Goal: Task Accomplishment & Management: Complete application form

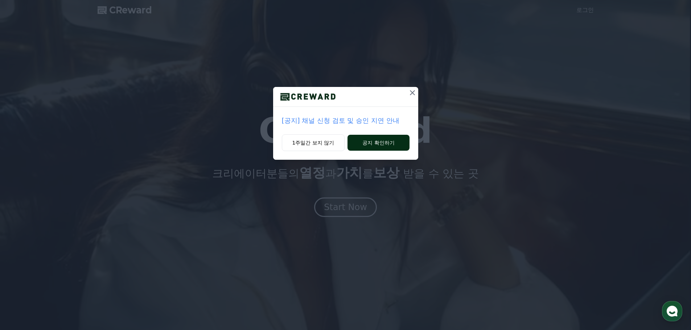
click at [362, 144] on button "공지 확인하기" at bounding box center [378, 143] width 62 height 16
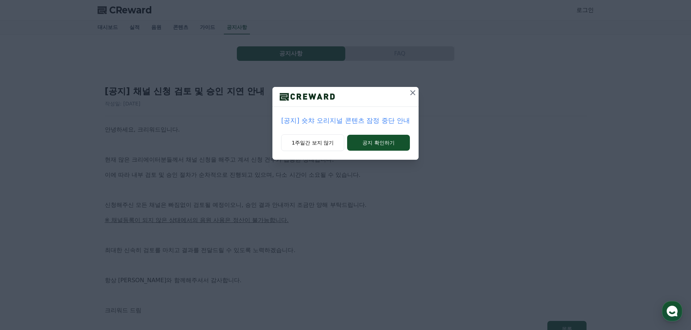
click at [413, 93] on icon at bounding box center [412, 92] width 9 height 9
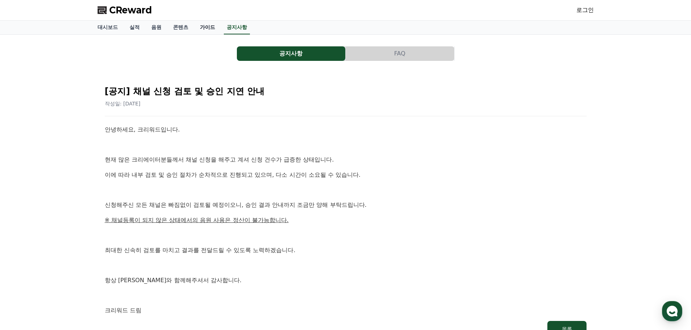
click at [203, 25] on link "가이드" at bounding box center [207, 28] width 27 height 14
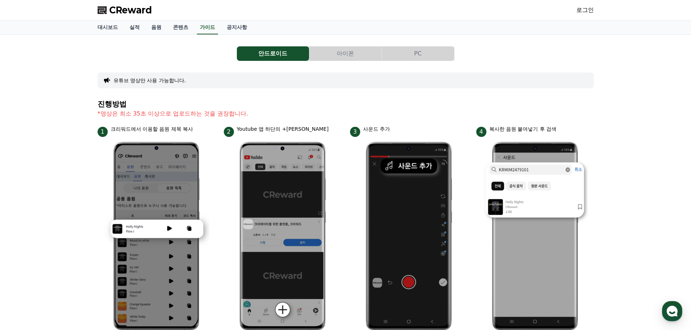
click at [347, 52] on button "아이폰" at bounding box center [345, 53] width 72 height 15
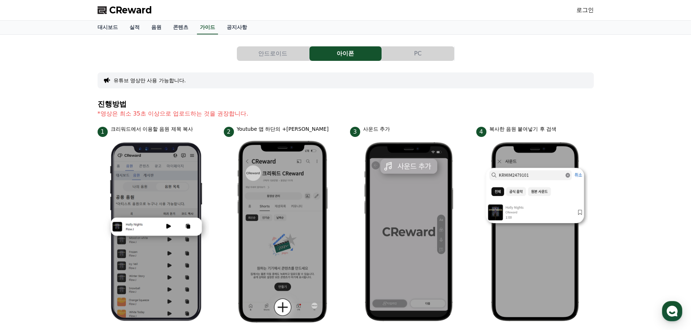
click at [410, 51] on button "PC" at bounding box center [418, 53] width 72 height 15
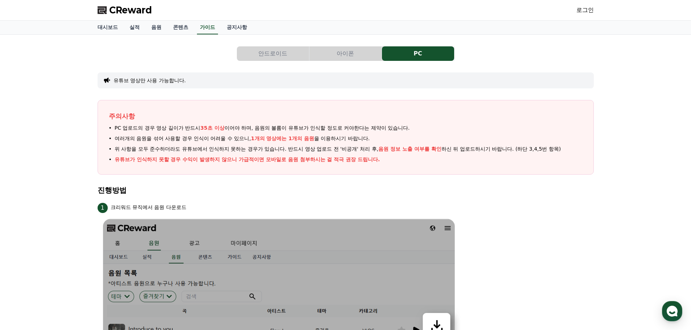
click at [268, 52] on button "안드로이드" at bounding box center [273, 53] width 72 height 15
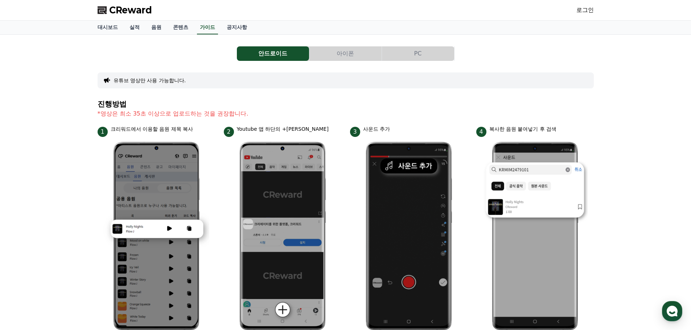
click at [350, 52] on button "아이폰" at bounding box center [345, 53] width 72 height 15
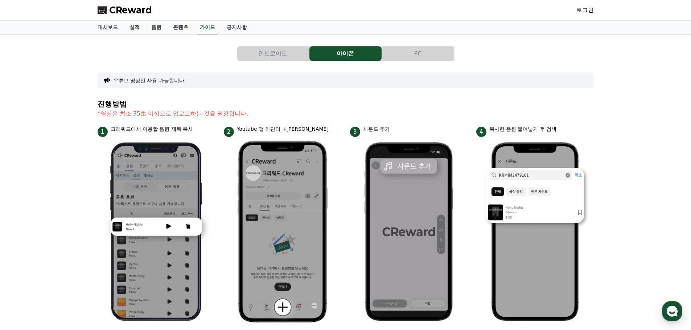
click at [407, 51] on button "PC" at bounding box center [418, 53] width 72 height 15
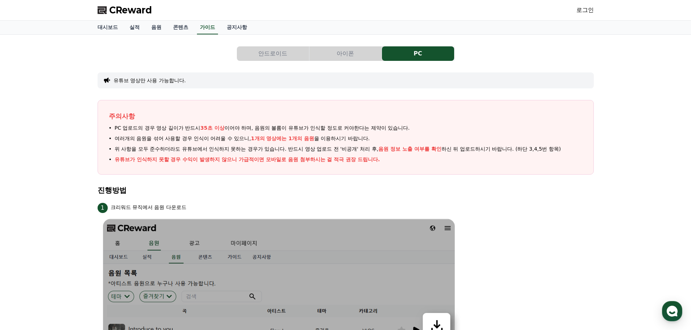
click at [340, 52] on button "아이폰" at bounding box center [345, 53] width 72 height 15
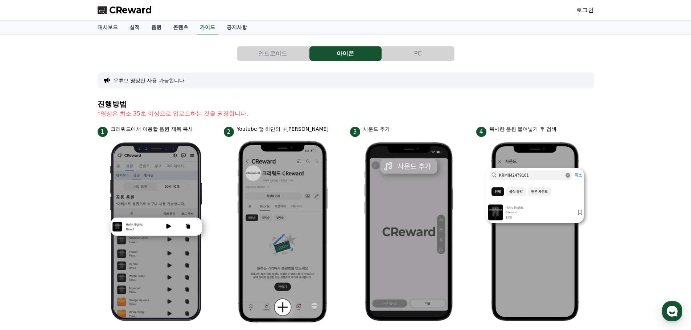
click at [271, 52] on button "안드로이드" at bounding box center [273, 53] width 72 height 15
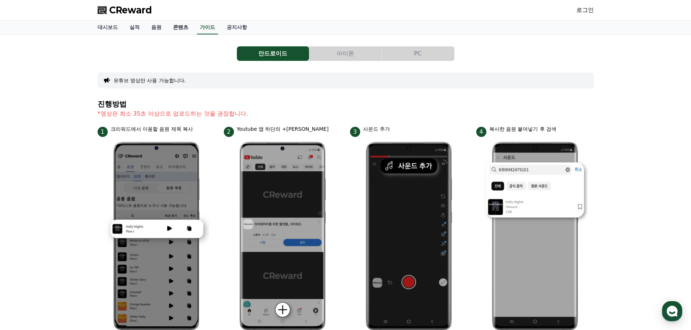
click at [182, 26] on link "콘텐츠" at bounding box center [180, 28] width 27 height 14
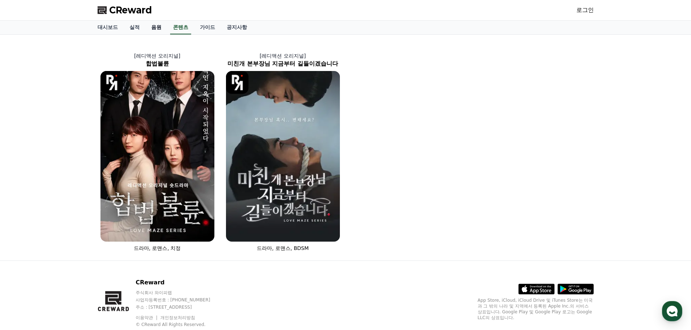
click at [157, 27] on link "음원" at bounding box center [156, 28] width 22 height 14
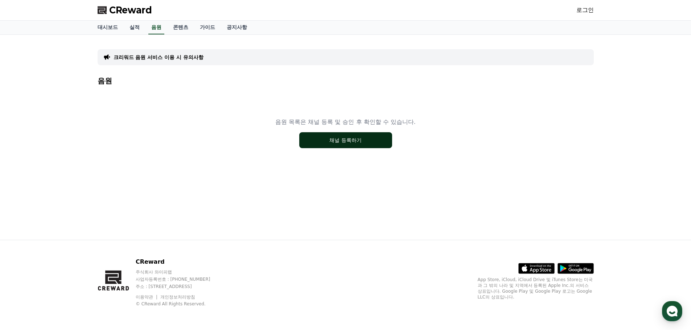
click at [342, 140] on button "채널 등록하기" at bounding box center [345, 140] width 93 height 16
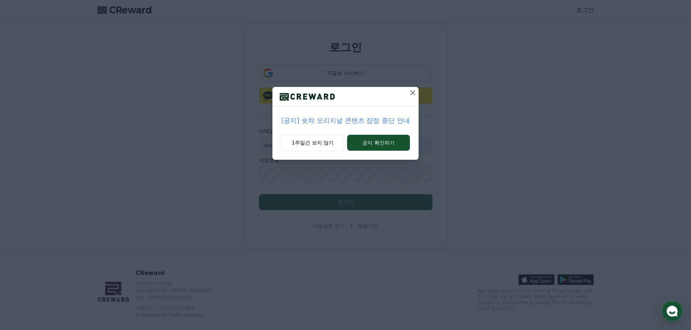
click at [413, 92] on icon at bounding box center [412, 92] width 9 height 9
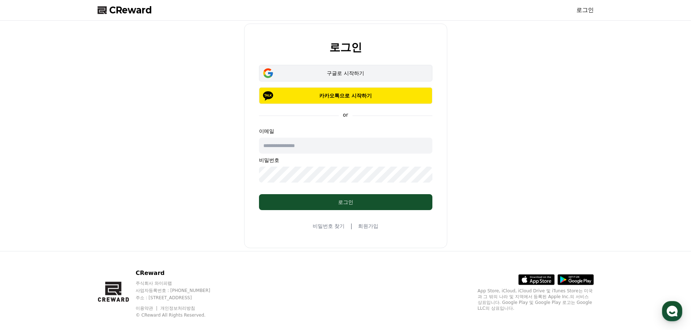
click at [354, 74] on div "구글로 시작하기" at bounding box center [345, 73] width 152 height 7
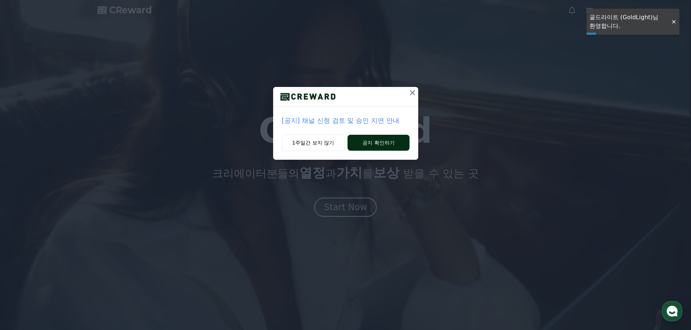
click at [365, 145] on button "공지 확인하기" at bounding box center [378, 143] width 62 height 16
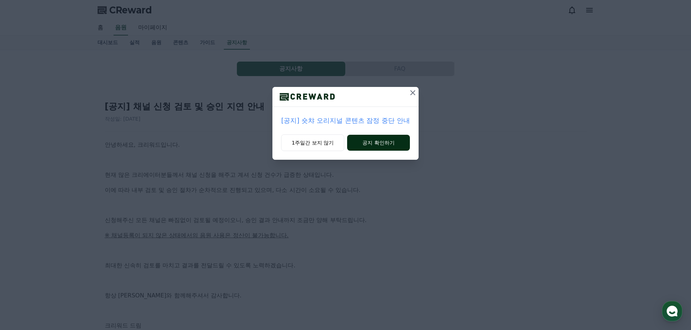
click at [352, 143] on button "공지 확인하기" at bounding box center [378, 143] width 63 height 16
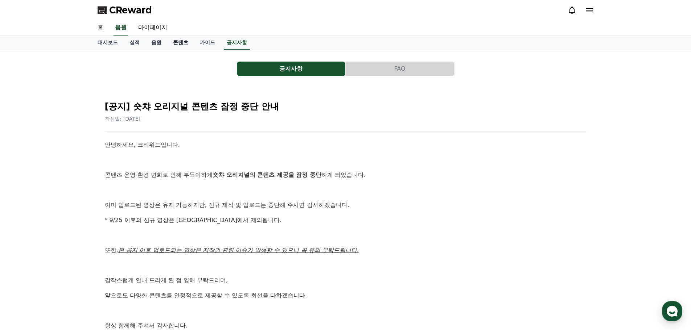
click at [178, 43] on link "콘텐츠" at bounding box center [180, 43] width 27 height 14
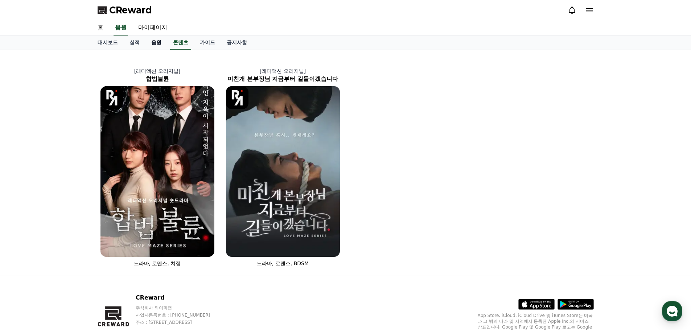
click at [157, 43] on link "음원" at bounding box center [156, 43] width 22 height 14
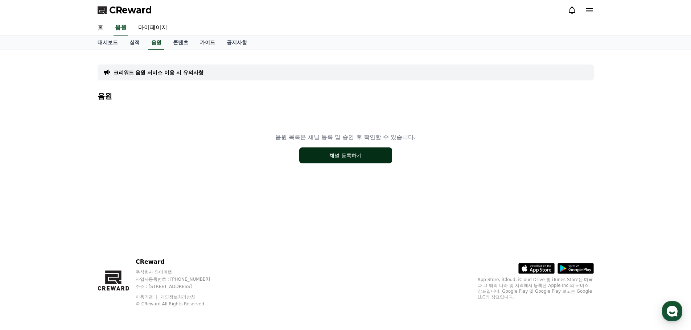
click at [372, 154] on button "채널 등록하기" at bounding box center [345, 156] width 93 height 16
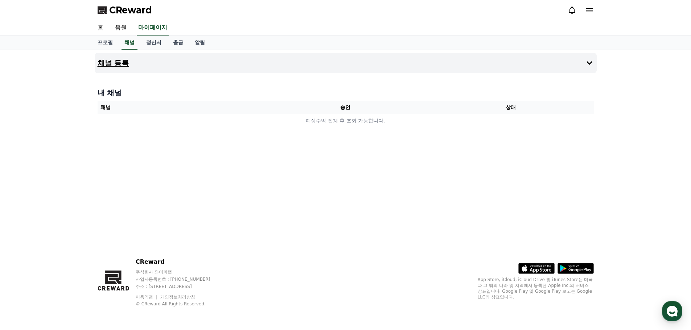
click at [201, 59] on button "채널 등록" at bounding box center [346, 63] width 502 height 20
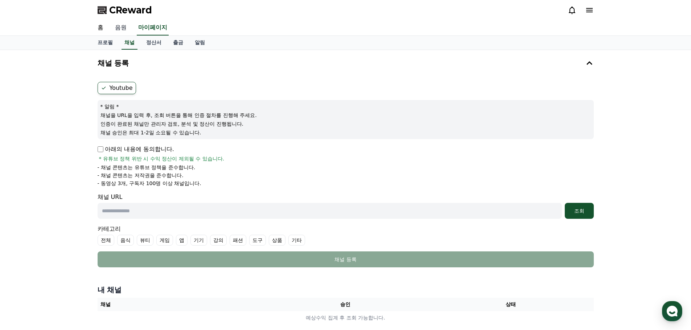
click at [123, 26] on link "음원" at bounding box center [120, 27] width 23 height 15
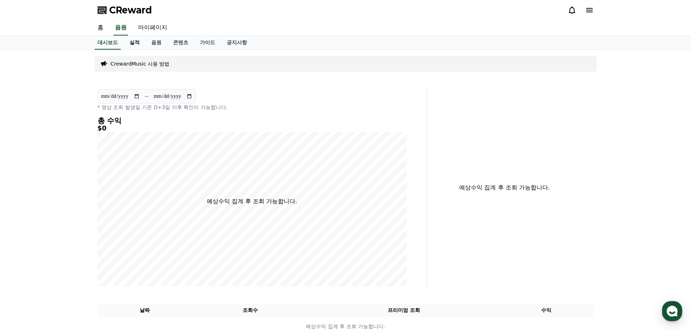
click at [141, 39] on link "실적" at bounding box center [135, 43] width 22 height 14
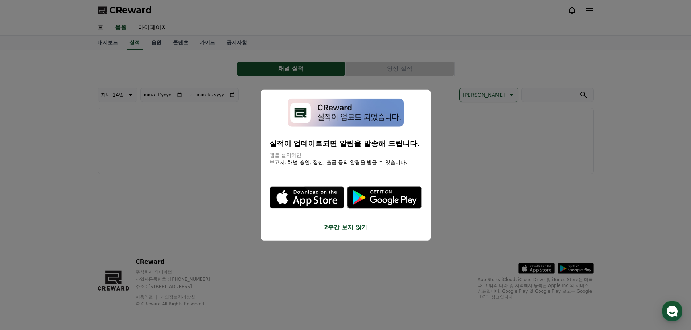
click at [353, 227] on button "2주간 보지 않기" at bounding box center [345, 227] width 152 height 9
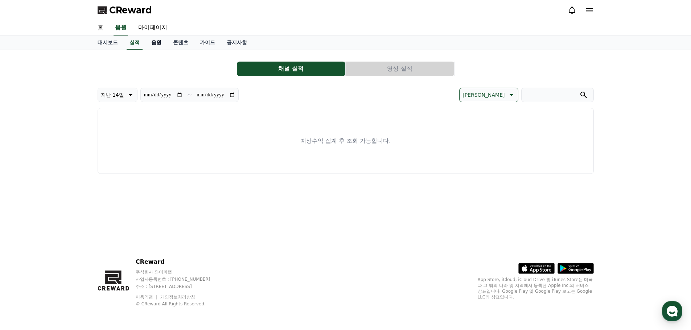
click at [156, 44] on link "음원" at bounding box center [156, 43] width 22 height 14
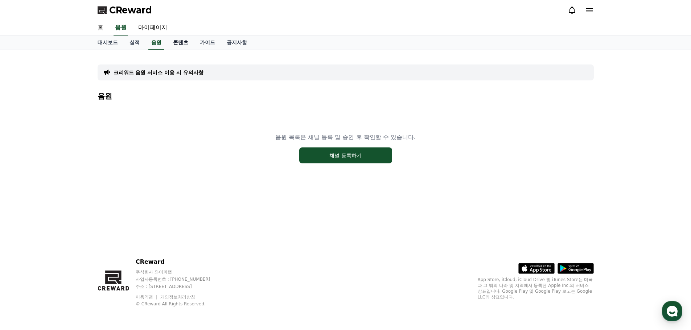
click at [183, 42] on link "콘텐츠" at bounding box center [180, 43] width 27 height 14
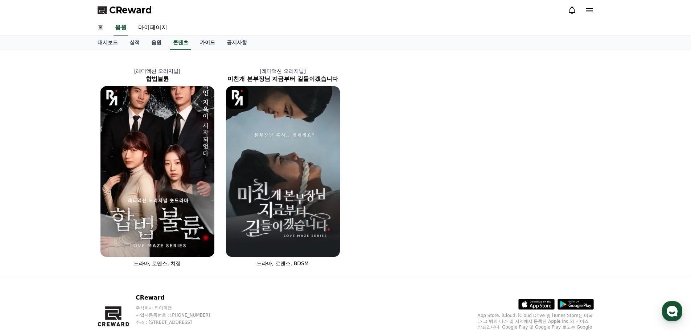
click at [207, 42] on link "가이드" at bounding box center [207, 43] width 27 height 14
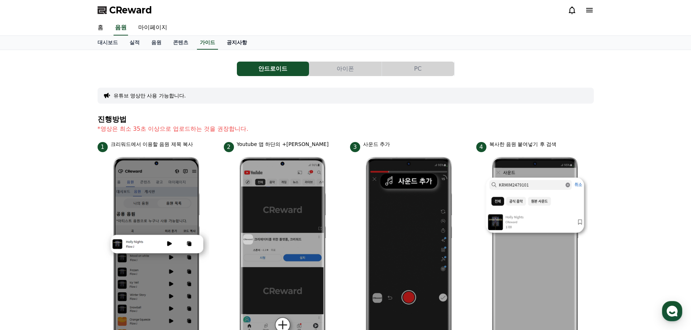
click at [236, 43] on link "공지사항" at bounding box center [237, 43] width 32 height 14
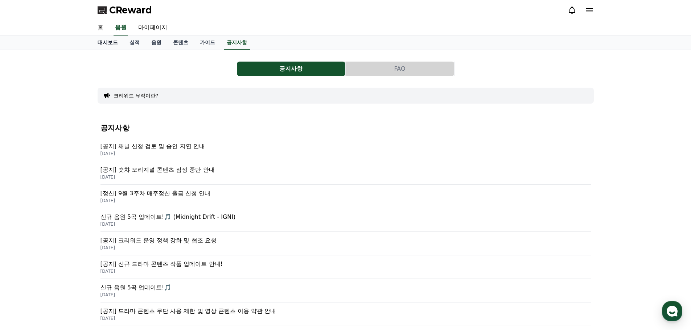
click at [110, 43] on link "대시보드" at bounding box center [108, 43] width 32 height 14
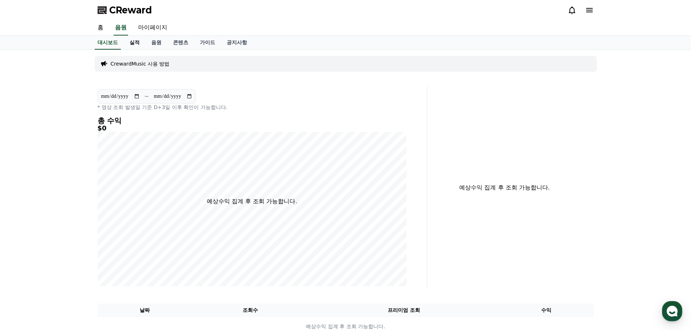
click at [133, 42] on link "실적" at bounding box center [135, 43] width 22 height 14
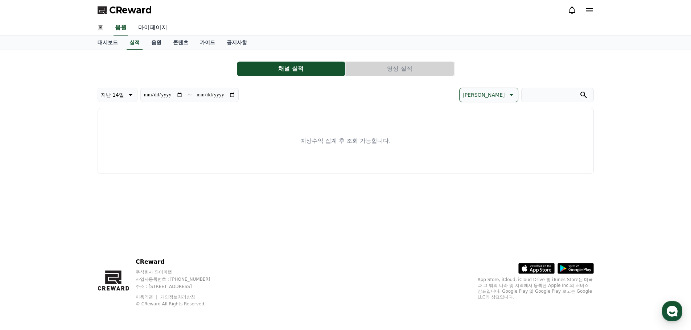
click at [149, 28] on link "마이페이지" at bounding box center [152, 27] width 41 height 15
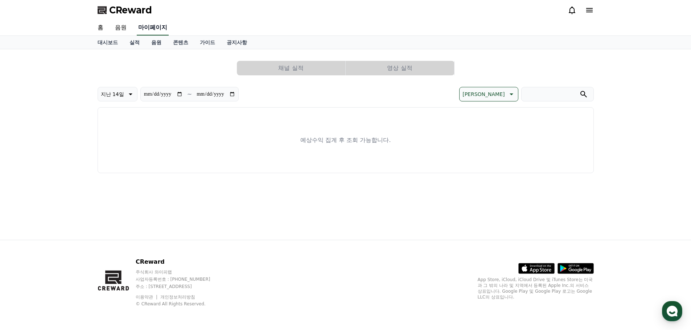
select select "**********"
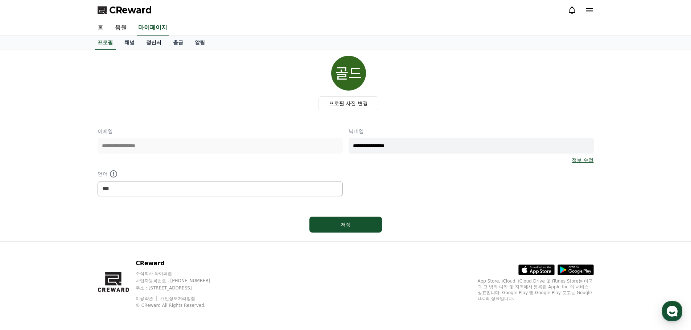
click at [153, 46] on link "정산서" at bounding box center [153, 43] width 27 height 14
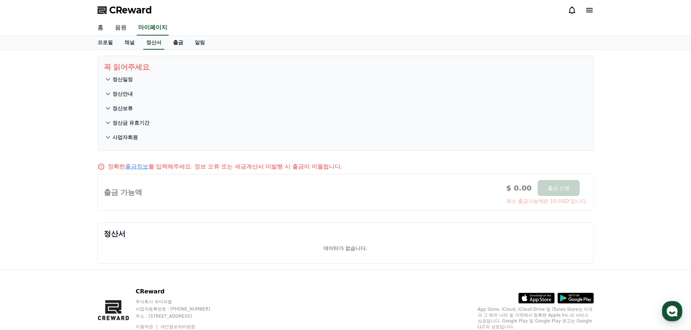
click at [179, 46] on link "출금" at bounding box center [178, 43] width 22 height 14
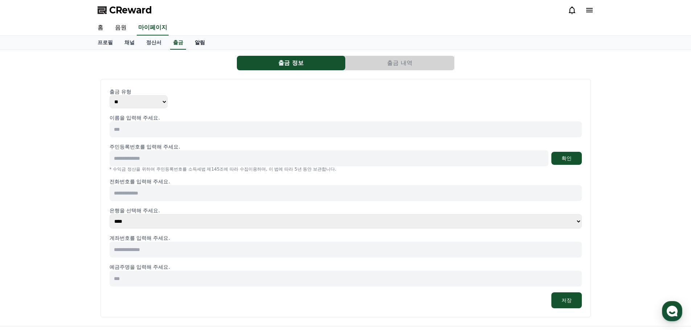
click at [202, 44] on link "알림" at bounding box center [200, 43] width 22 height 14
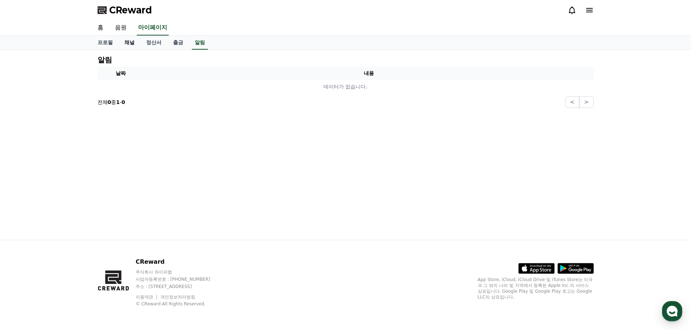
click at [130, 44] on link "채널" at bounding box center [130, 43] width 22 height 14
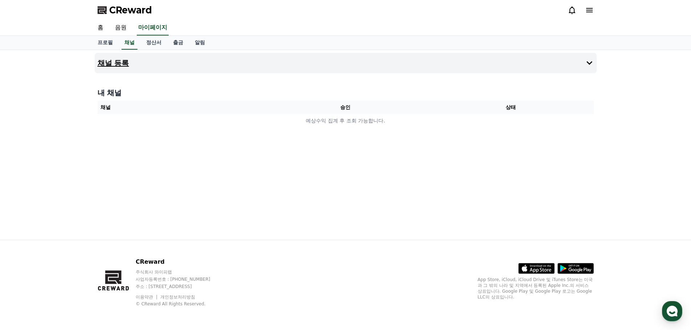
click at [154, 67] on button "채널 등록" at bounding box center [346, 63] width 502 height 20
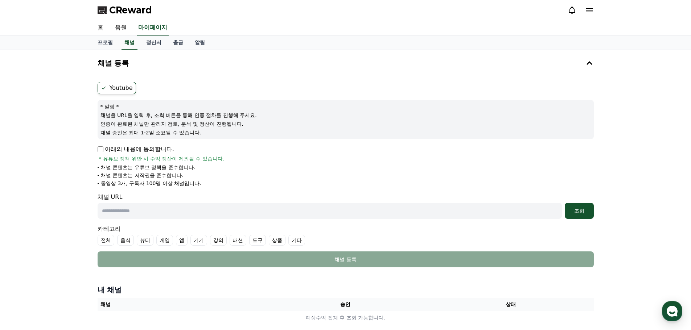
click at [127, 87] on label "Youtube" at bounding box center [117, 88] width 38 height 12
click at [583, 209] on div "조회" at bounding box center [578, 210] width 23 height 7
click at [108, 28] on link "홈" at bounding box center [100, 27] width 17 height 15
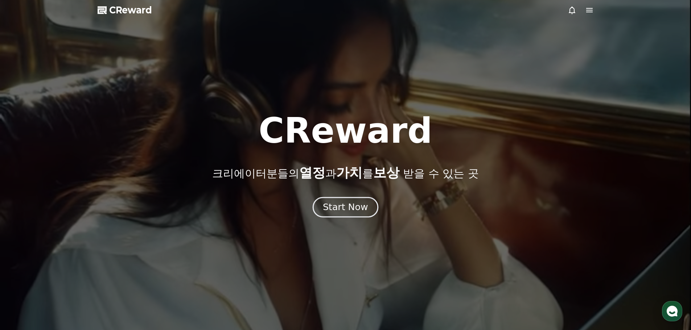
click at [356, 208] on div "Start Now" at bounding box center [345, 207] width 45 height 12
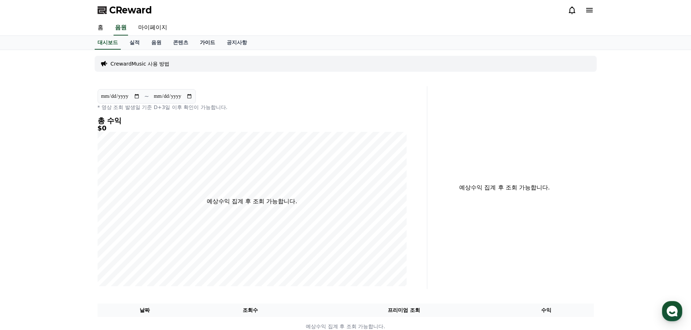
click at [207, 44] on link "가이드" at bounding box center [207, 43] width 27 height 14
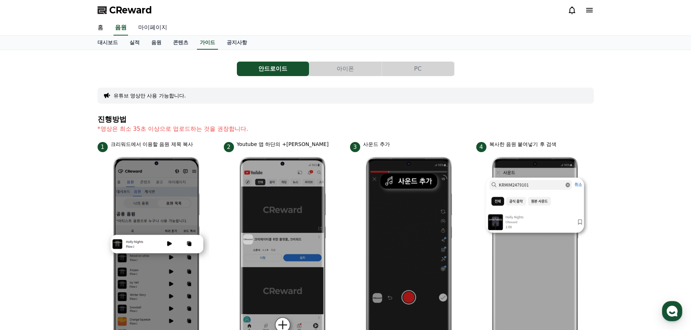
click at [150, 26] on link "마이페이지" at bounding box center [152, 27] width 41 height 15
select select "**********"
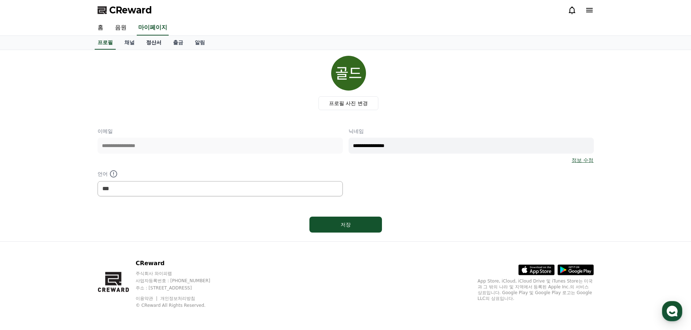
click at [150, 45] on link "정산서" at bounding box center [153, 43] width 27 height 14
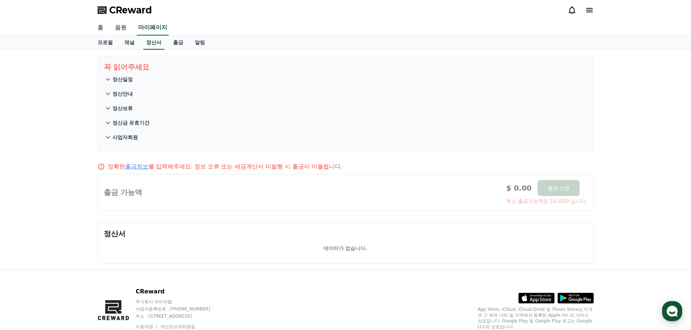
click at [99, 26] on link "홈" at bounding box center [100, 27] width 17 height 15
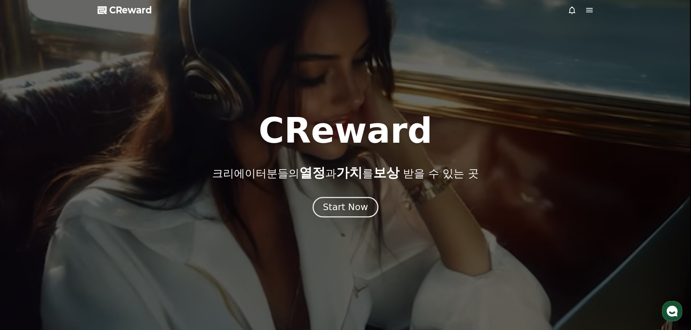
drag, startPoint x: 351, startPoint y: 208, endPoint x: 348, endPoint y: 205, distance: 4.4
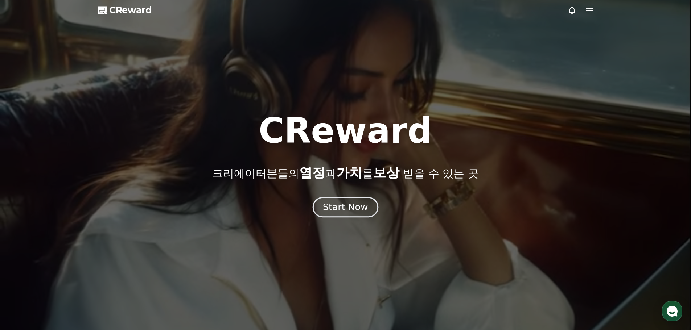
click at [352, 208] on div "Start Now" at bounding box center [345, 207] width 45 height 12
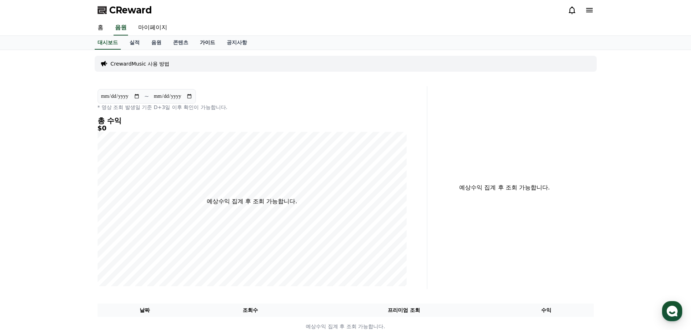
click at [209, 42] on link "가이드" at bounding box center [207, 43] width 27 height 14
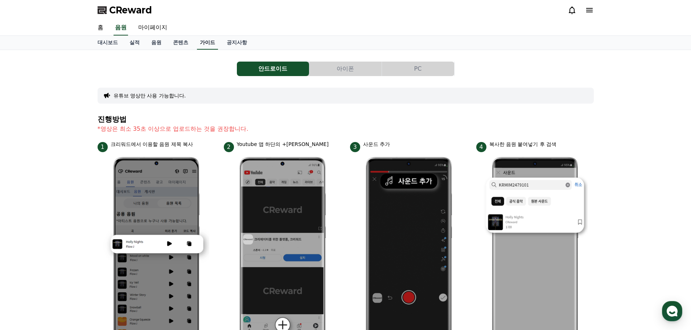
click at [208, 42] on link "가이드" at bounding box center [207, 43] width 21 height 14
click at [346, 67] on button "아이폰" at bounding box center [345, 69] width 72 height 15
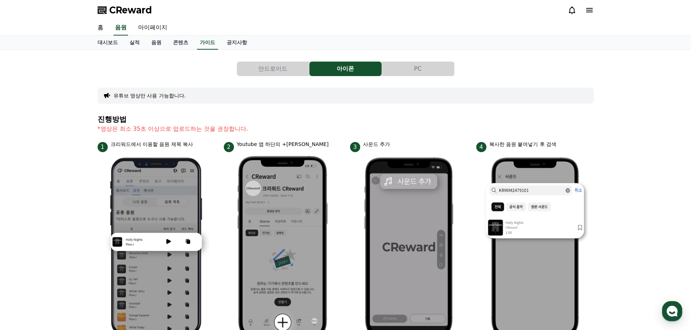
click at [409, 66] on button "PC" at bounding box center [418, 69] width 72 height 15
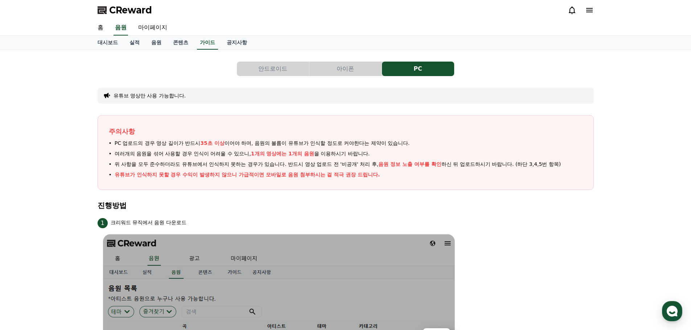
click at [291, 69] on button "안드로이드" at bounding box center [273, 69] width 72 height 15
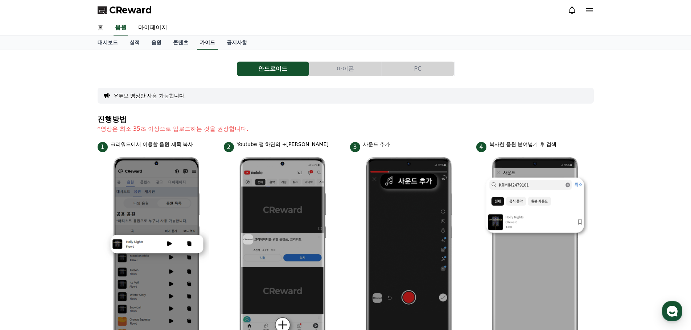
click at [208, 42] on link "가이드" at bounding box center [207, 43] width 21 height 14
click at [339, 67] on button "아이폰" at bounding box center [345, 69] width 72 height 15
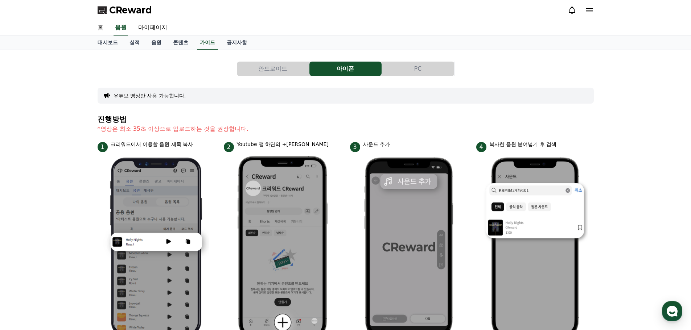
click at [406, 66] on button "PC" at bounding box center [418, 69] width 72 height 15
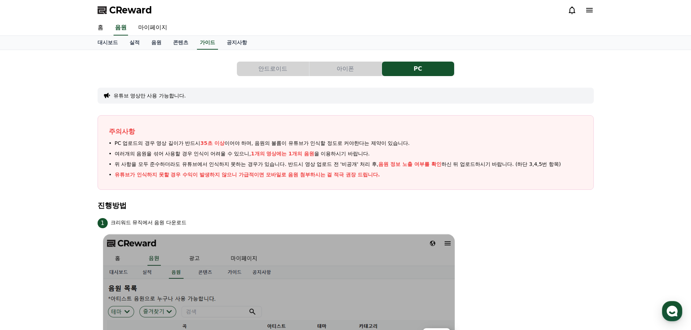
click at [276, 69] on button "안드로이드" at bounding box center [273, 69] width 72 height 15
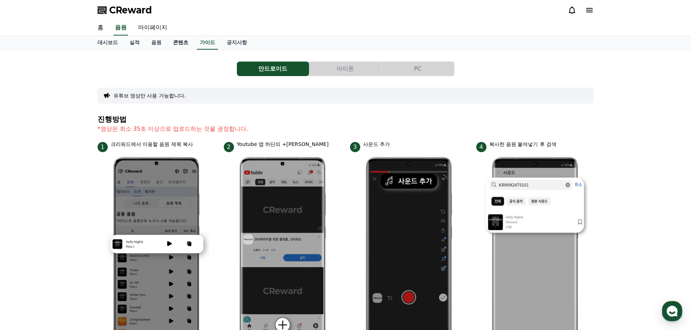
click at [175, 44] on link "콘텐츠" at bounding box center [180, 43] width 27 height 14
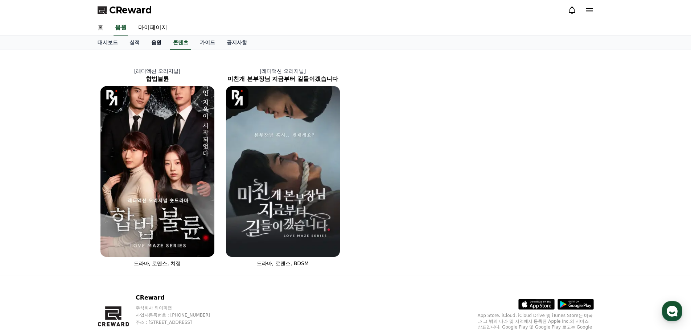
click at [157, 42] on link "음원" at bounding box center [156, 43] width 22 height 14
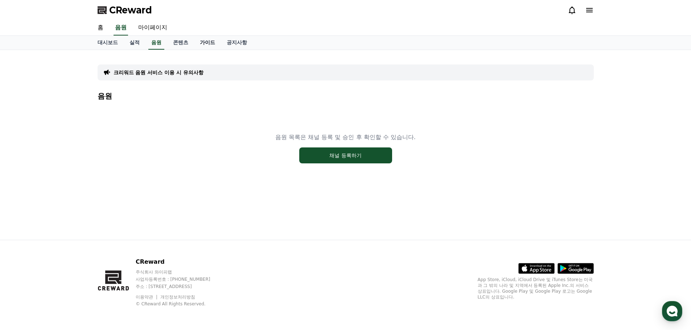
click at [206, 42] on link "가이드" at bounding box center [207, 43] width 27 height 14
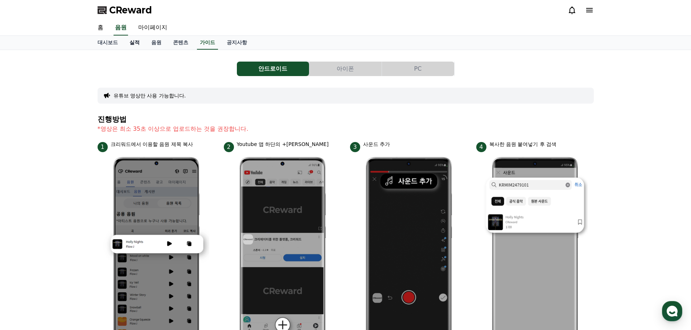
click at [140, 42] on link "실적" at bounding box center [135, 43] width 22 height 14
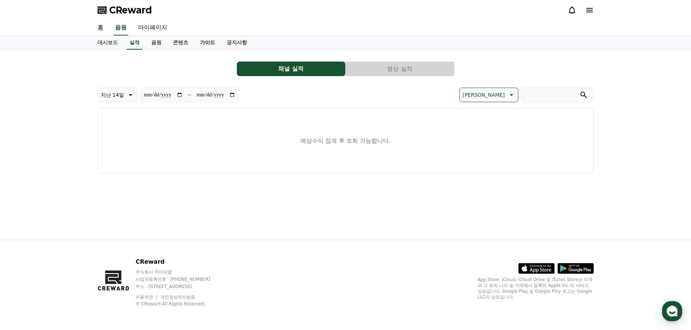
click at [201, 42] on link "가이드" at bounding box center [207, 43] width 27 height 14
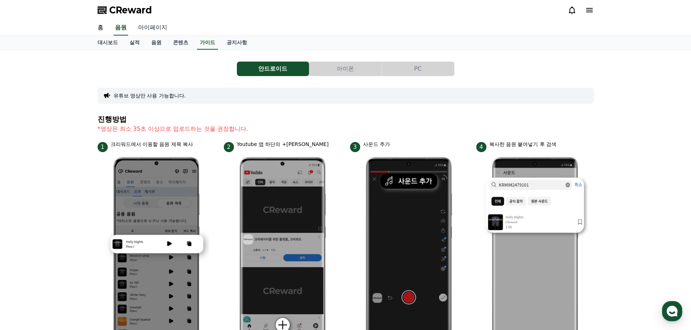
click at [152, 28] on link "마이페이지" at bounding box center [152, 27] width 41 height 15
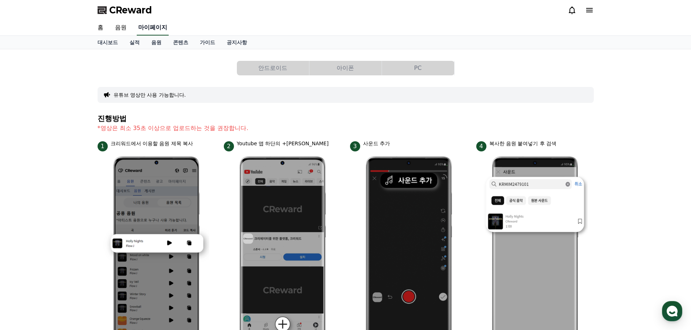
select select "**********"
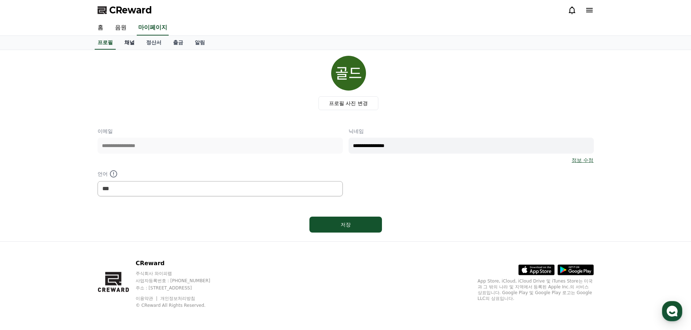
click at [129, 42] on link "채널" at bounding box center [130, 43] width 22 height 14
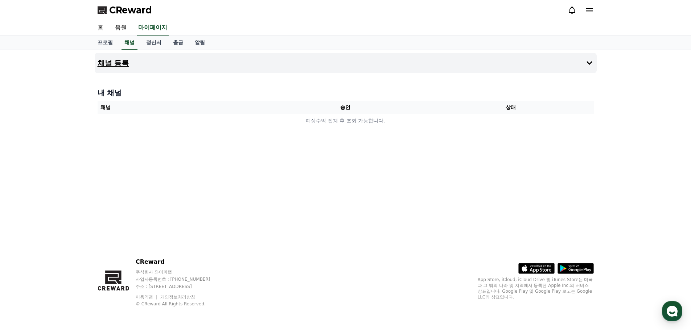
click at [161, 66] on button "채널 등록" at bounding box center [346, 63] width 502 height 20
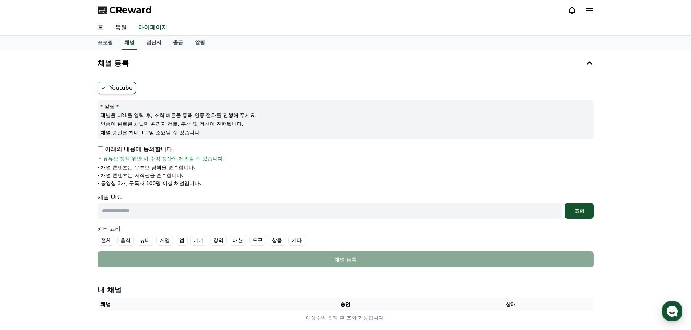
click at [254, 216] on input "text" at bounding box center [330, 211] width 464 height 16
click at [275, 208] on input "text" at bounding box center [330, 211] width 464 height 16
paste input "**********"
type input "**********"
click at [566, 204] on button "조회" at bounding box center [578, 211] width 29 height 16
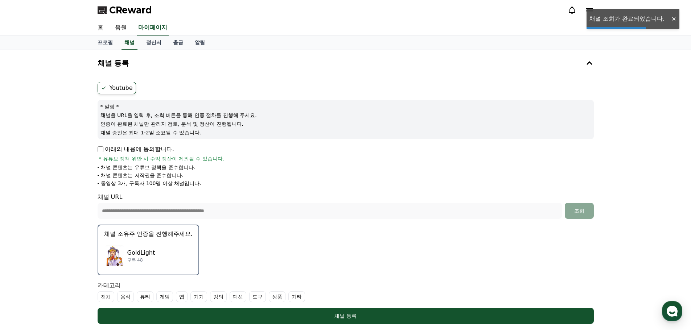
click at [169, 252] on div "GoldLight 구독 48" at bounding box center [148, 255] width 88 height 29
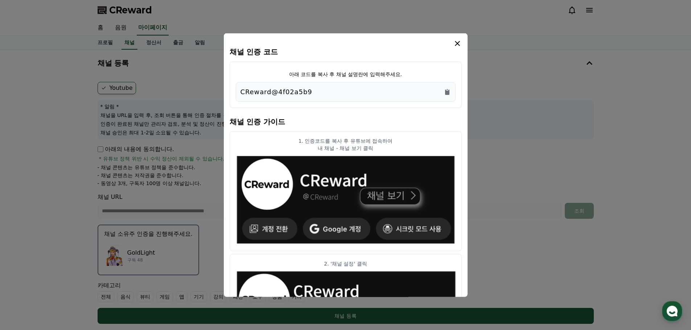
click at [460, 42] on icon "modal" at bounding box center [457, 43] width 9 height 9
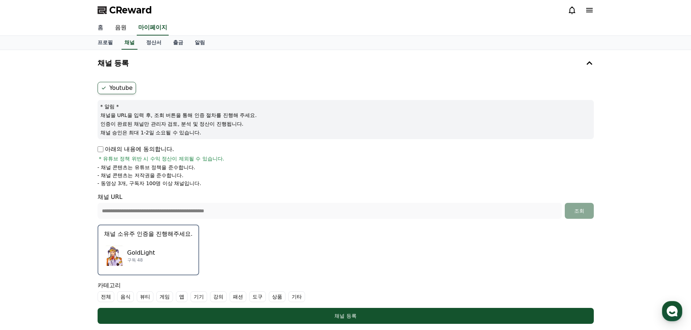
click at [102, 27] on link "홈" at bounding box center [100, 27] width 17 height 15
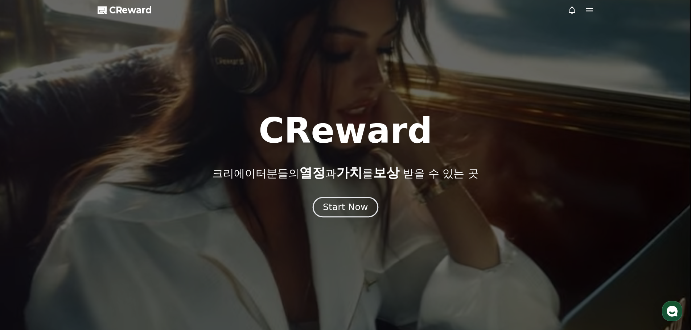
click at [341, 211] on div "Start Now" at bounding box center [345, 207] width 45 height 12
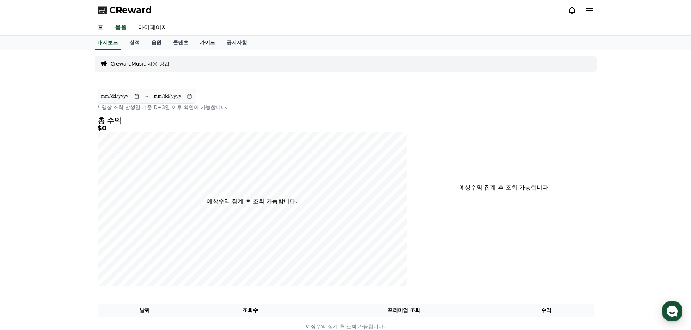
drag, startPoint x: 210, startPoint y: 38, endPoint x: 209, endPoint y: 42, distance: 4.5
click at [210, 38] on link "가이드" at bounding box center [207, 43] width 27 height 14
